Goal: Information Seeking & Learning: Find specific fact

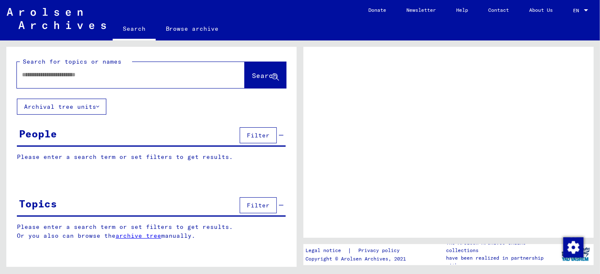
drag, startPoint x: 34, startPoint y: 72, endPoint x: 30, endPoint y: 69, distance: 4.6
click at [34, 72] on input "text" at bounding box center [123, 74] width 202 height 9
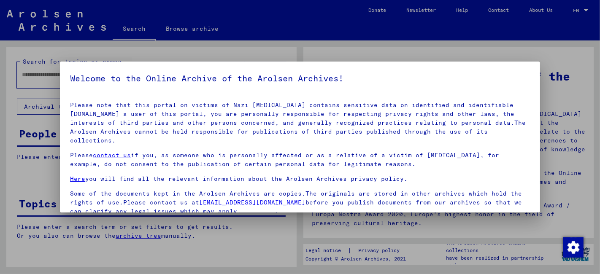
scroll to position [70, 0]
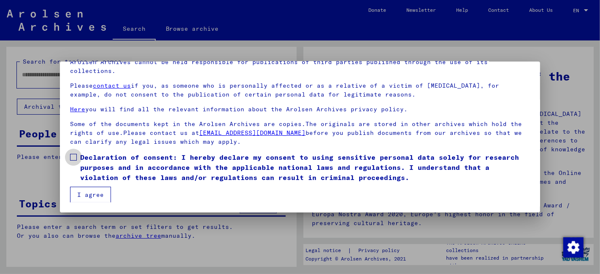
drag, startPoint x: 72, startPoint y: 159, endPoint x: 79, endPoint y: 179, distance: 22.0
click at [73, 161] on label "Declaration of consent: I hereby declare my consent to using sensitive personal…" at bounding box center [300, 167] width 460 height 30
click at [92, 194] on button "I agree" at bounding box center [90, 195] width 41 height 16
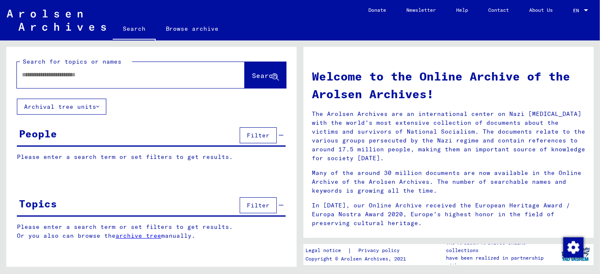
click at [27, 74] on input "text" at bounding box center [120, 74] width 197 height 9
click at [252, 73] on span "Search" at bounding box center [264, 75] width 25 height 8
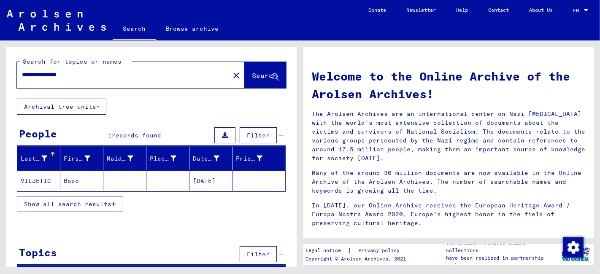
click at [82, 202] on span "Show all search results" at bounding box center [67, 204] width 87 height 8
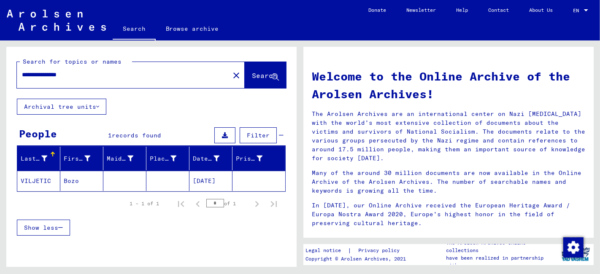
drag, startPoint x: 79, startPoint y: 73, endPoint x: 58, endPoint y: 75, distance: 21.2
click at [58, 75] on input "**********" at bounding box center [120, 74] width 197 height 9
type input "*********"
click at [252, 77] on span "Search" at bounding box center [264, 75] width 25 height 8
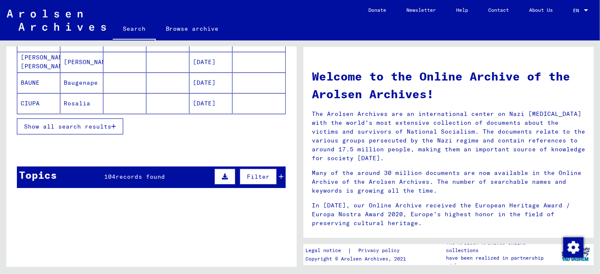
scroll to position [140, 0]
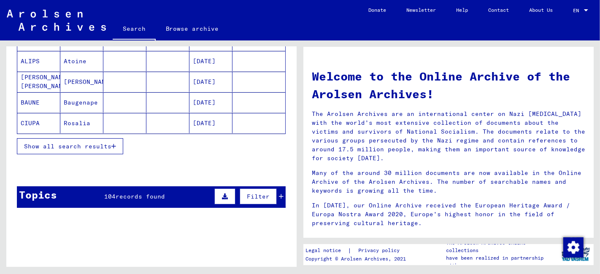
click at [86, 144] on span "Show all search results" at bounding box center [67, 147] width 87 height 8
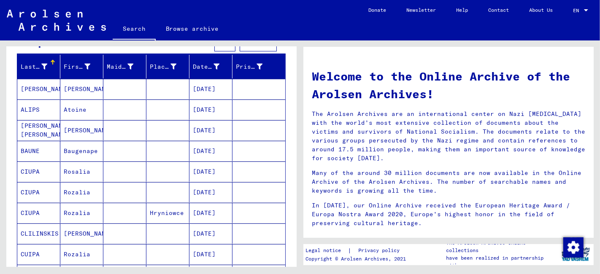
scroll to position [47, 0]
